Goal: Obtain resource: Obtain resource

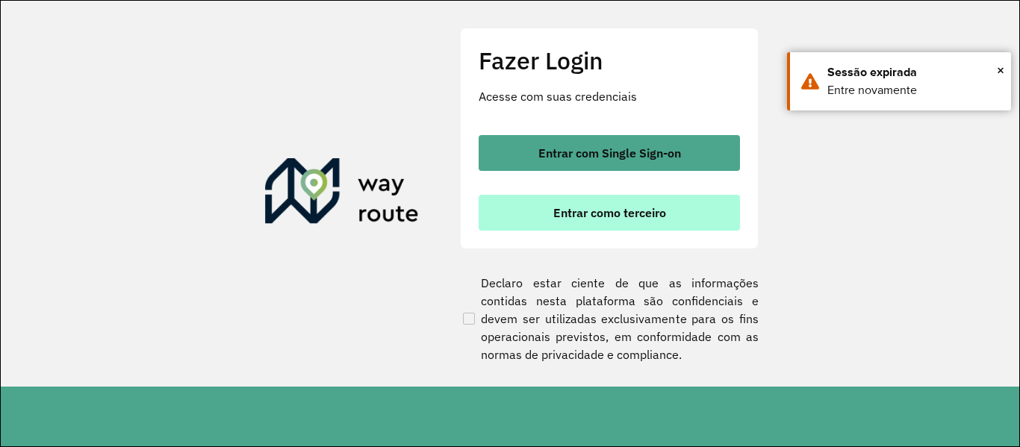
click at [658, 207] on span "Entrar como terceiro" at bounding box center [609, 213] width 113 height 12
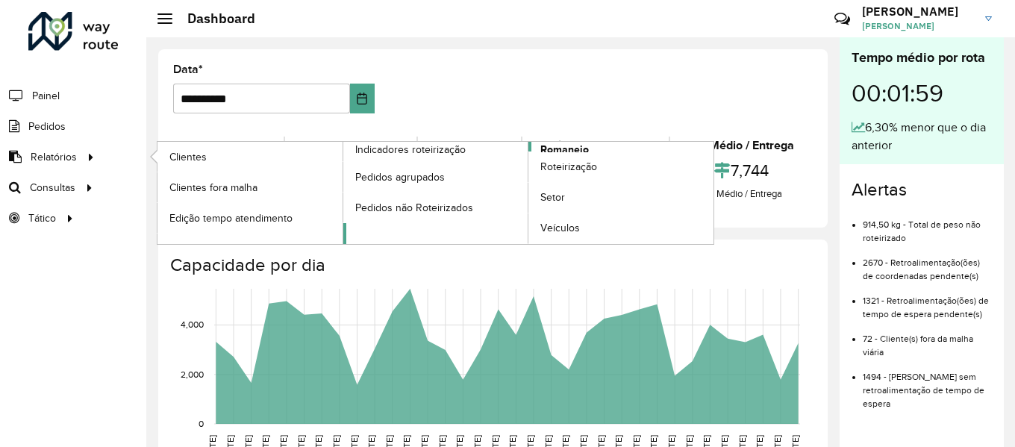
click at [564, 151] on span "Romaneio" at bounding box center [564, 150] width 49 height 16
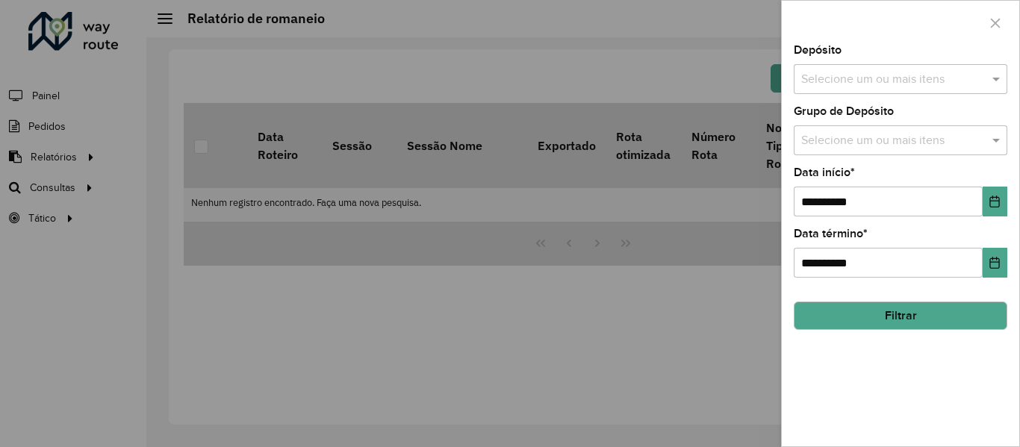
click at [964, 143] on input "text" at bounding box center [892, 141] width 191 height 18
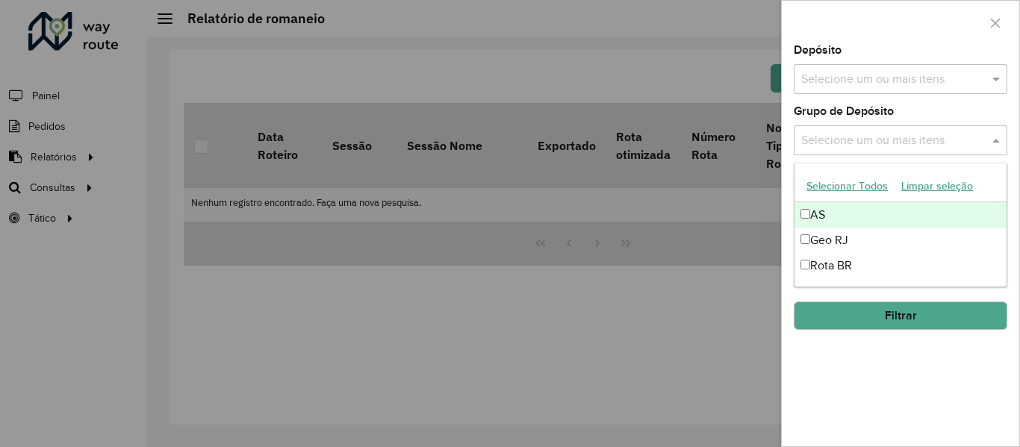
drag, startPoint x: 876, startPoint y: 96, endPoint x: 873, endPoint y: 87, distance: 8.7
click at [876, 95] on div "**********" at bounding box center [900, 246] width 237 height 402
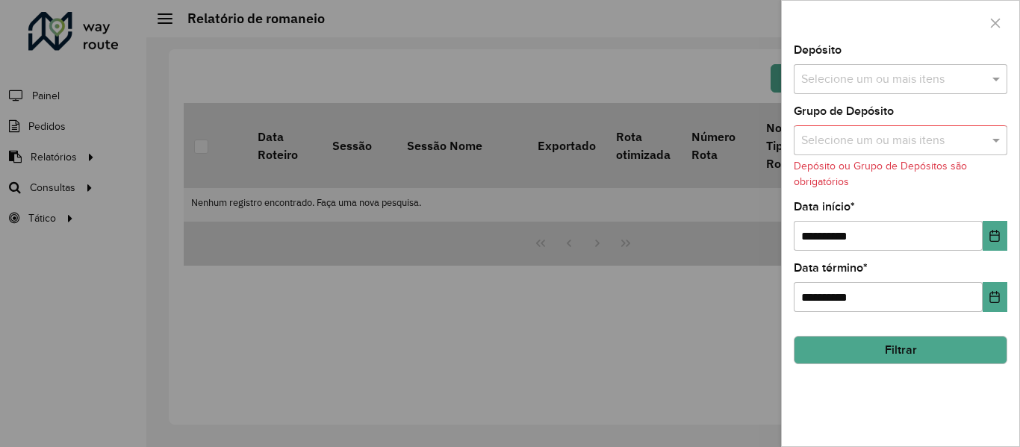
click at [872, 83] on input "text" at bounding box center [892, 80] width 191 height 18
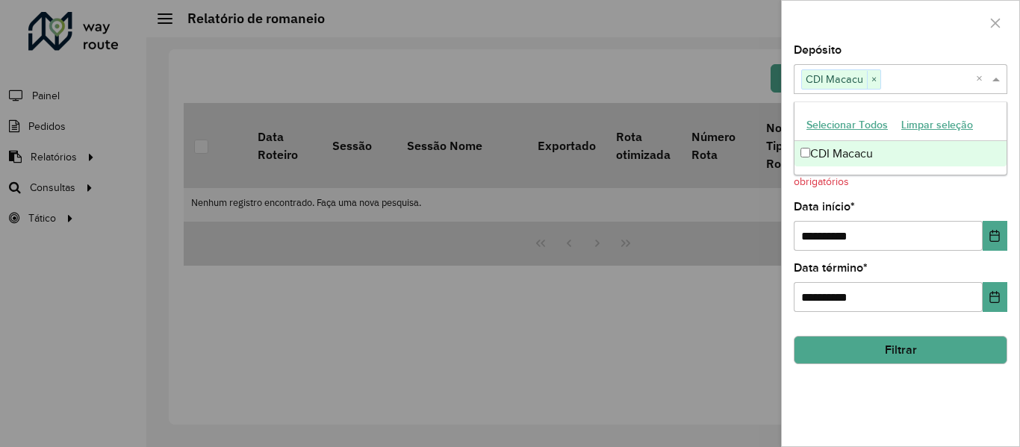
click at [917, 46] on div "Depósito Selecione um ou mais itens CDI Macacu × ×" at bounding box center [901, 69] width 214 height 49
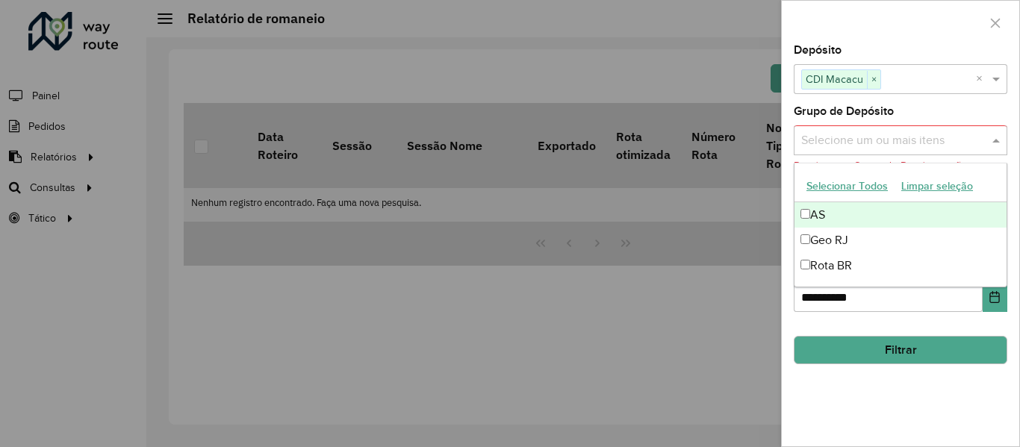
click at [949, 140] on input "text" at bounding box center [892, 141] width 191 height 18
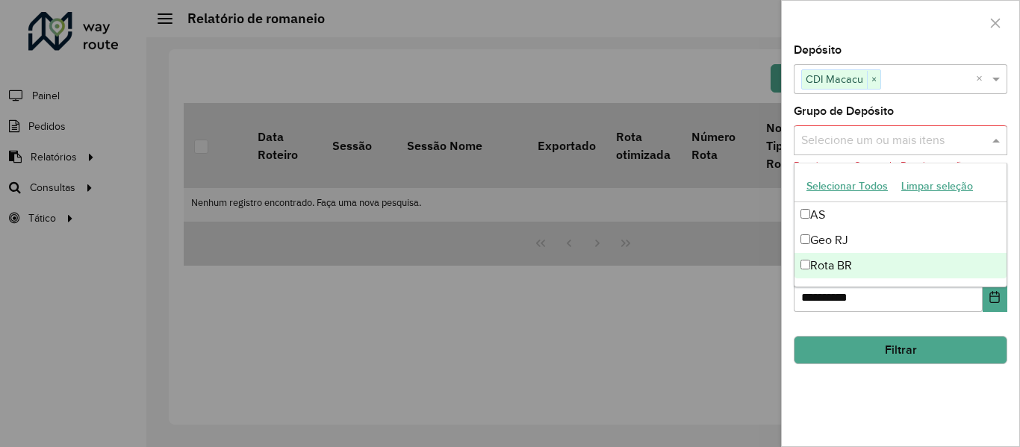
click at [932, 355] on button "Filtrar" at bounding box center [901, 350] width 214 height 28
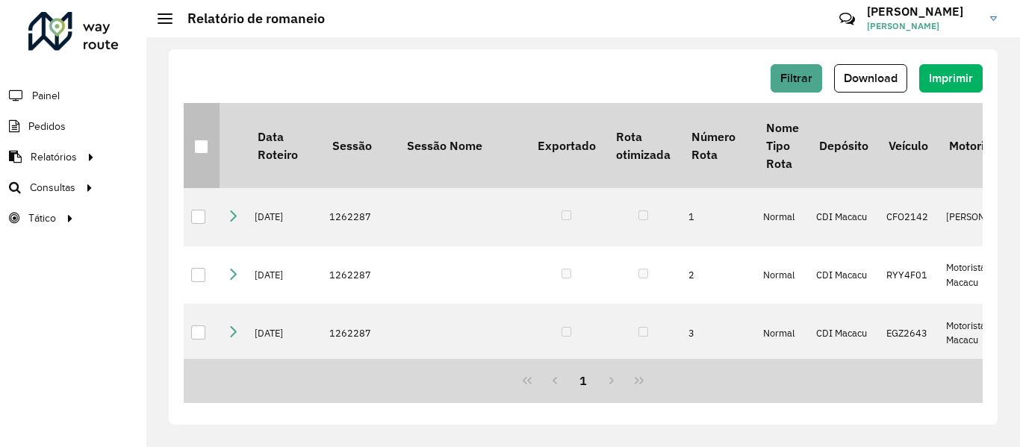
click at [205, 143] on div at bounding box center [201, 147] width 14 height 14
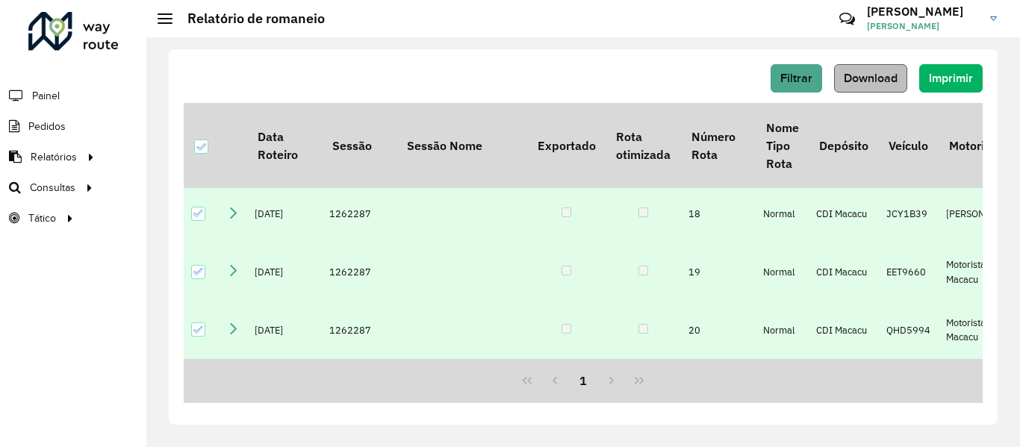
scroll to position [1452, 0]
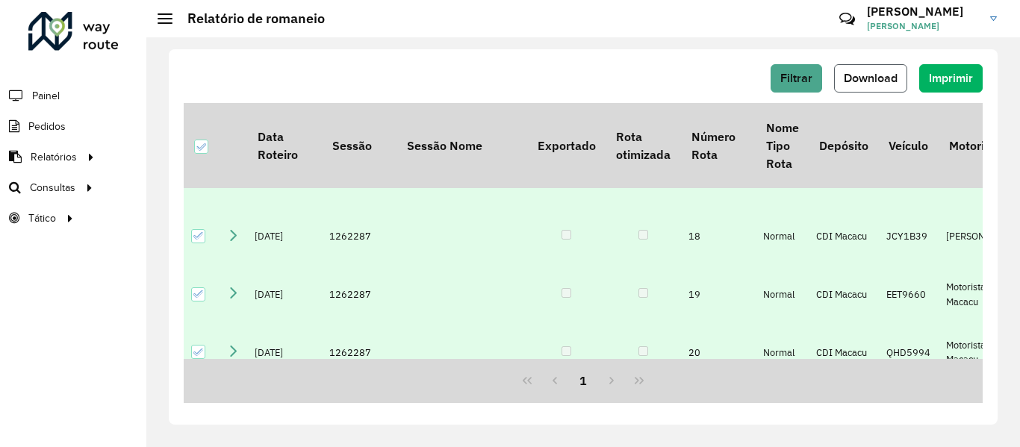
click at [867, 79] on span "Download" at bounding box center [871, 78] width 54 height 13
